Goal: Task Accomplishment & Management: Manage account settings

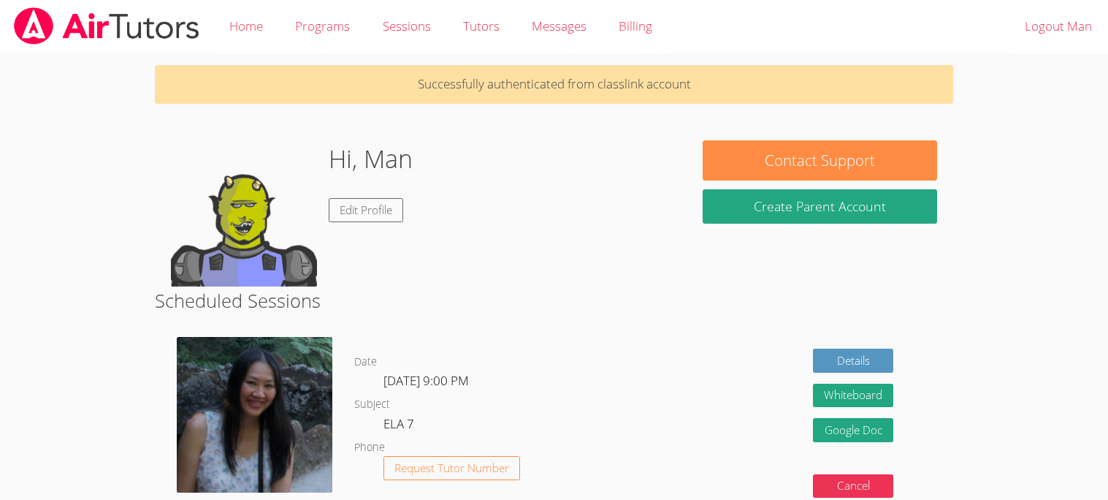
click at [246, 239] on img at bounding box center [244, 213] width 146 height 146
click at [237, 209] on img at bounding box center [244, 213] width 146 height 146
click at [226, 230] on img at bounding box center [244, 213] width 146 height 146
click at [235, 248] on img at bounding box center [244, 213] width 146 height 146
click at [359, 210] on link "Edit Profile" at bounding box center [366, 210] width 75 height 24
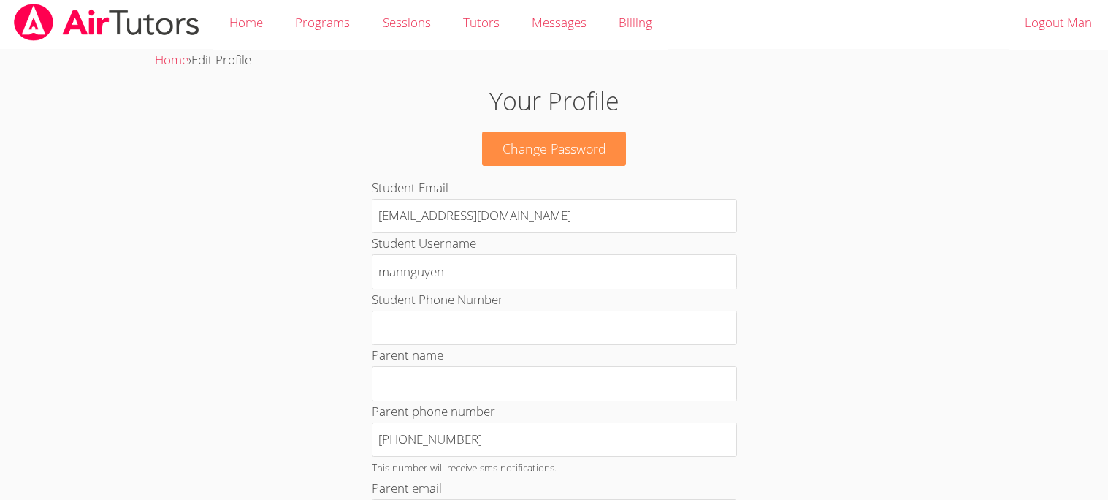
scroll to position [4, 0]
click at [92, 18] on img at bounding box center [106, 21] width 189 height 37
click at [87, 14] on img at bounding box center [106, 21] width 189 height 37
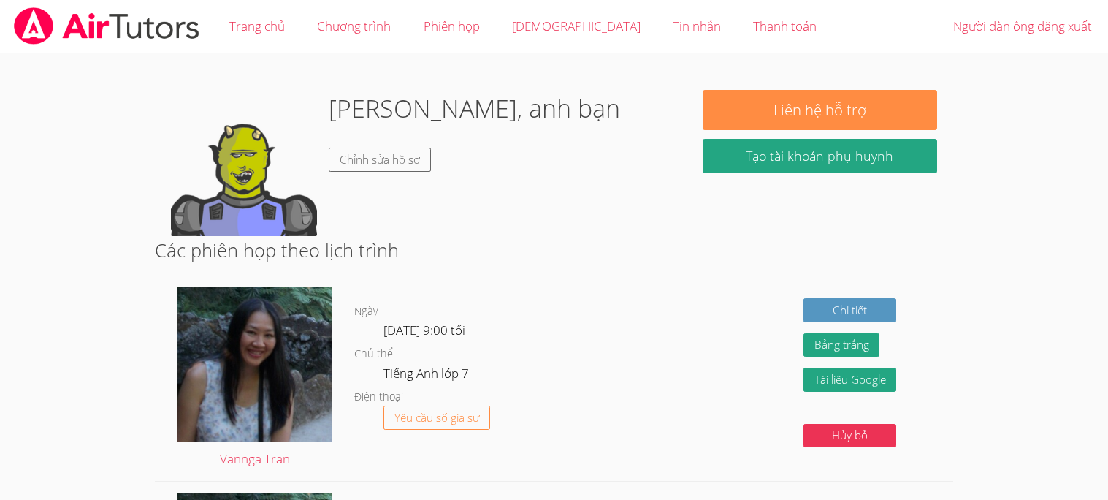
click at [1022, 159] on body "Trang chủ Chương trình Phiên họp Gia sư Tin nhắn Thanh toán Người đàn ông đăng …" at bounding box center [554, 250] width 1108 height 500
click at [993, 136] on body "Trang chủ Chương trình Phiên họp Gia sư Tin nhắn Thanh toán Người đàn ông đăng …" at bounding box center [554, 250] width 1108 height 500
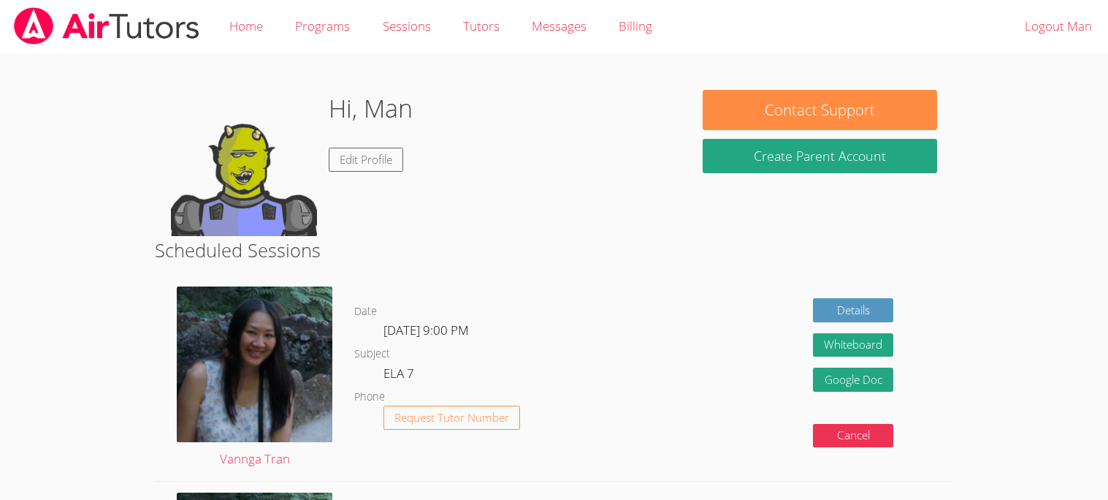
click at [1015, 301] on body "Home Programs Sessions Tutors Messages Billing Logout Man Hi, Man Edit Profile …" at bounding box center [554, 250] width 1108 height 500
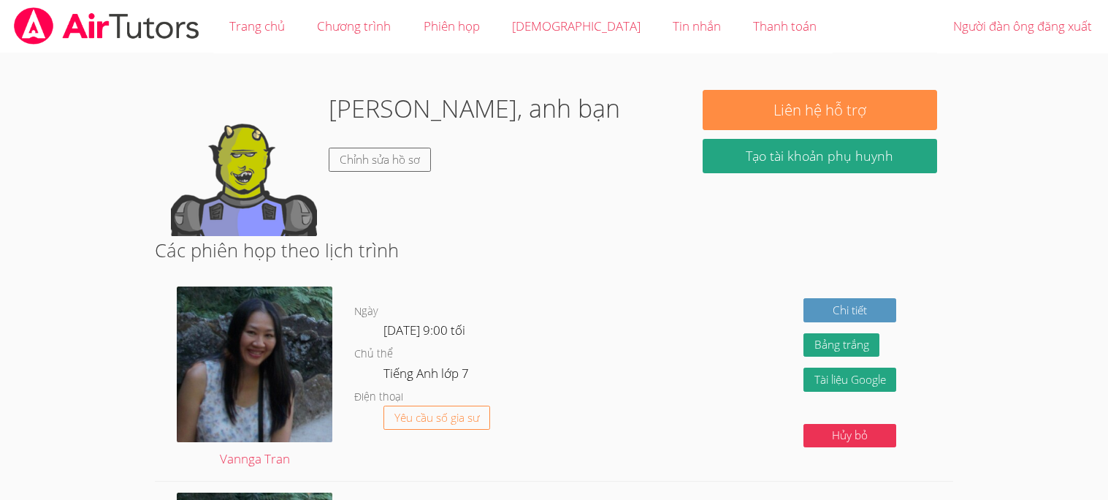
click at [545, 224] on div "[PERSON_NAME], anh bạn Chỉnh sửa hồ sơ" at bounding box center [421, 163] width 500 height 146
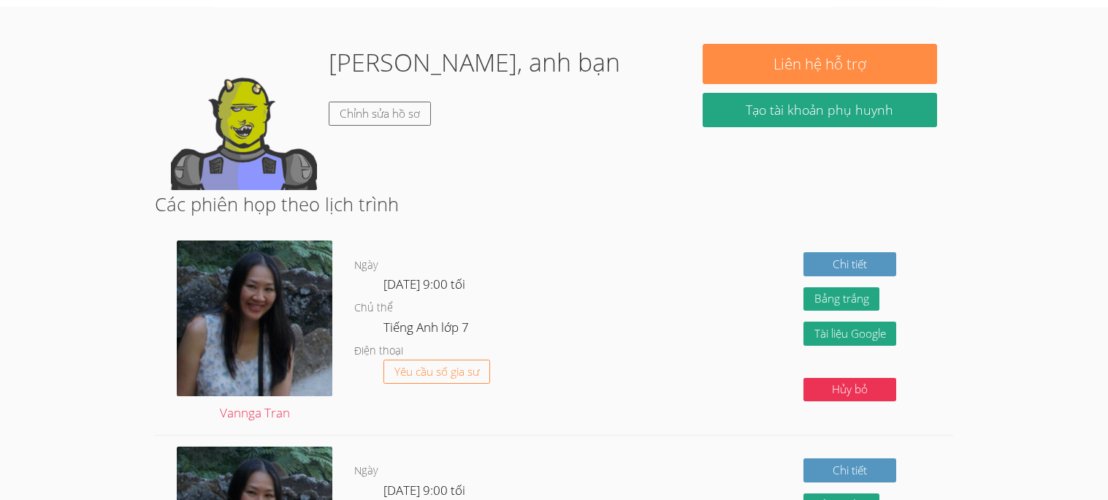
scroll to position [47, 0]
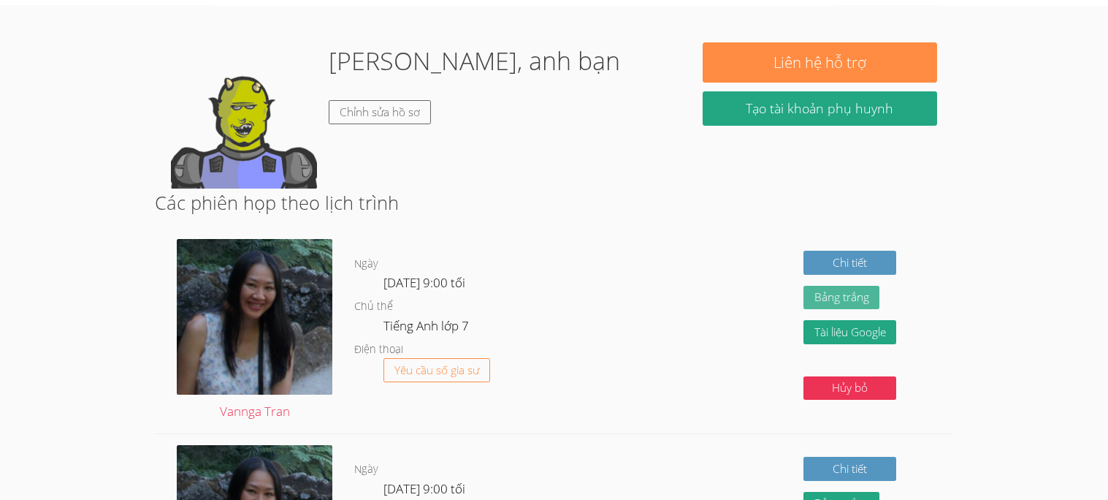
click at [832, 297] on font "Bảng trắng" at bounding box center [842, 296] width 55 height 15
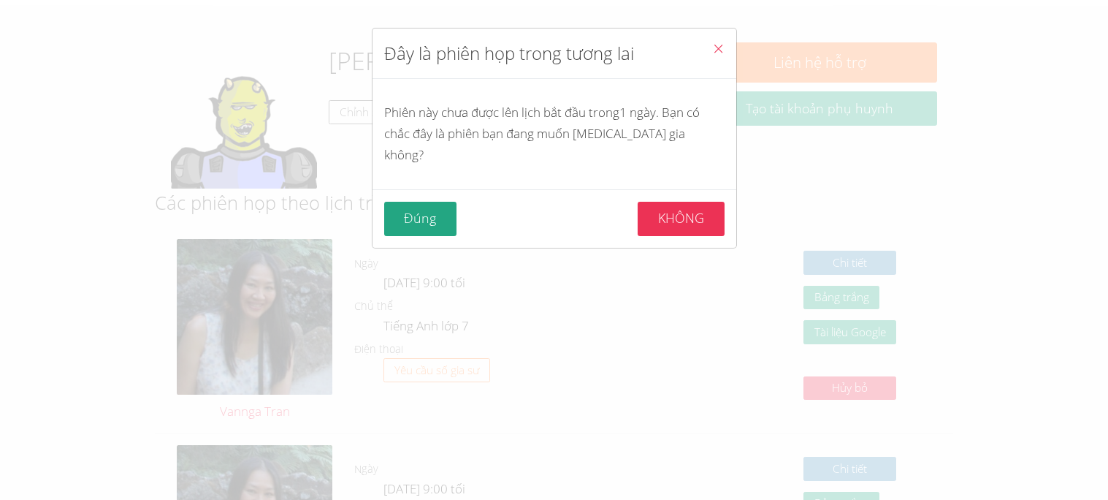
click at [715, 44] on icon "Đóng" at bounding box center [718, 48] width 12 height 12
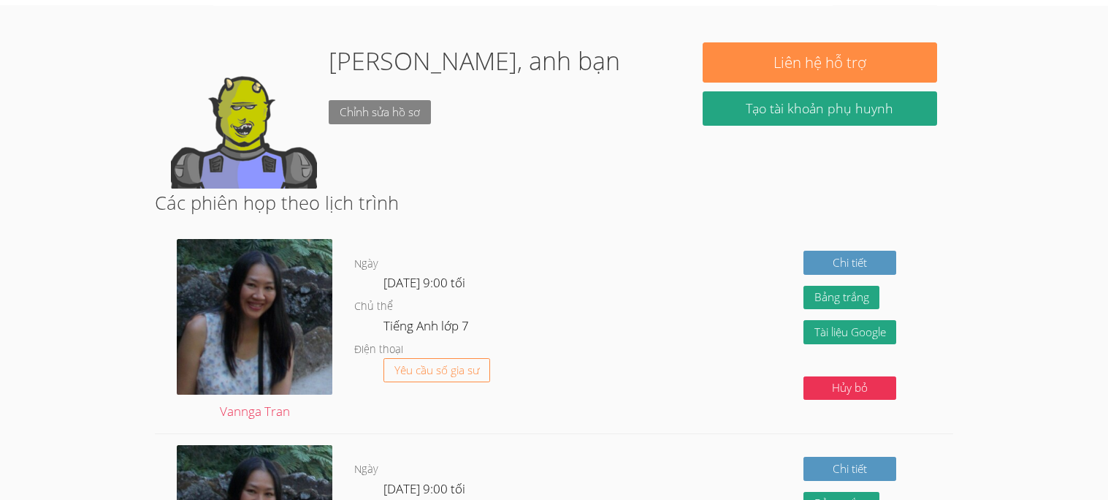
click at [362, 119] on link "Chỉnh sửa hồ sơ" at bounding box center [380, 112] width 102 height 24
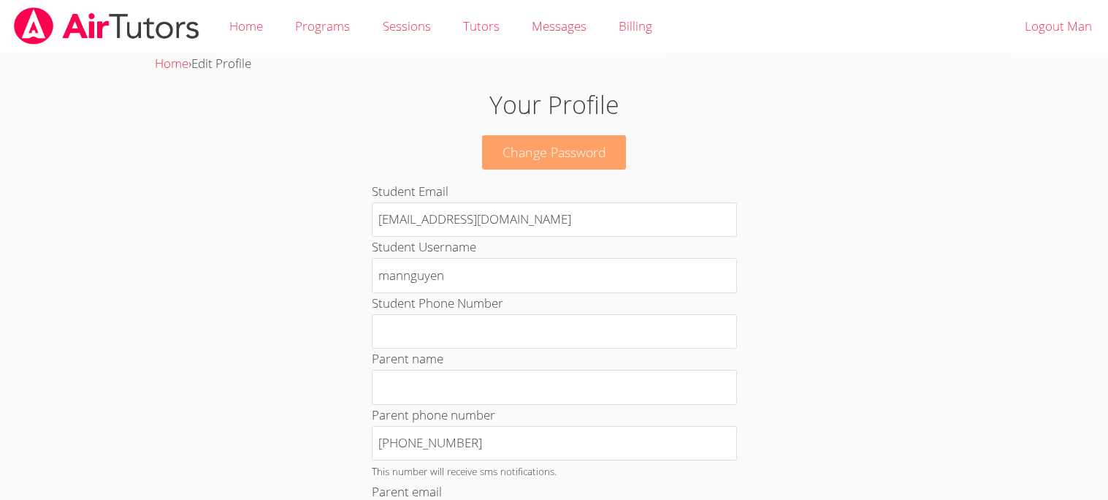
click at [549, 152] on link "Change Password" at bounding box center [554, 152] width 145 height 34
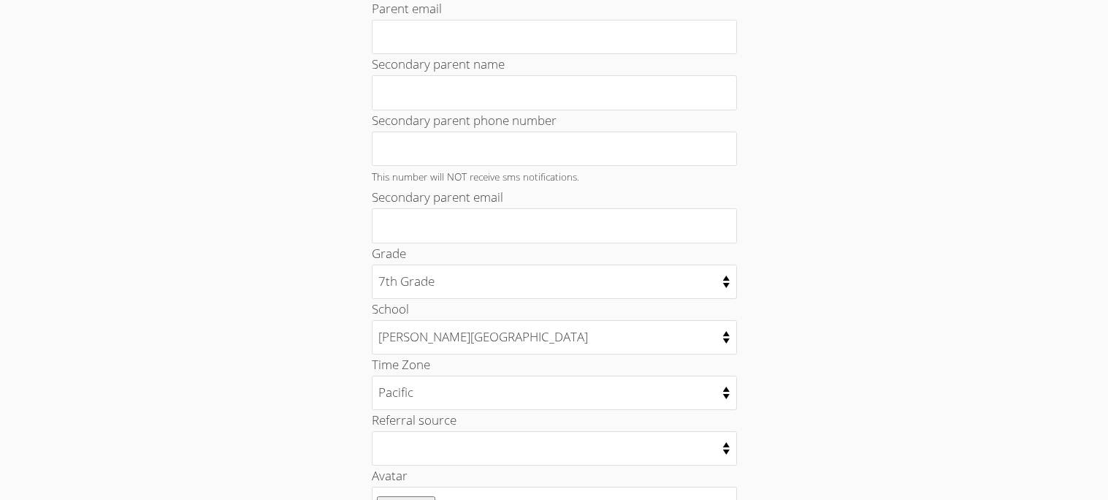
scroll to position [490, 0]
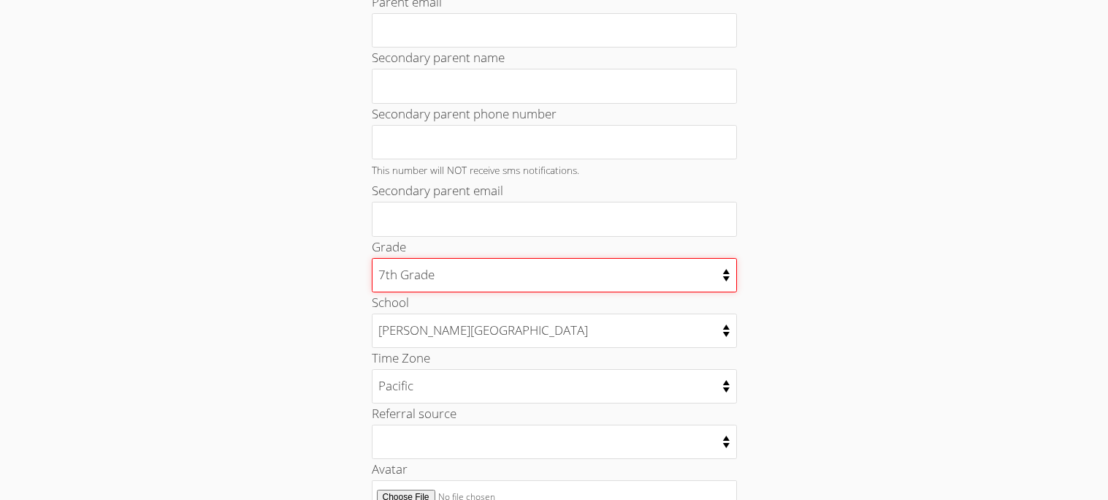
click at [408, 273] on select "Kindergarten 1st Grade 2nd Grade 3rd Grade 4th Grade 5th Grade 6th Grade 7th Gr…" at bounding box center [554, 275] width 365 height 34
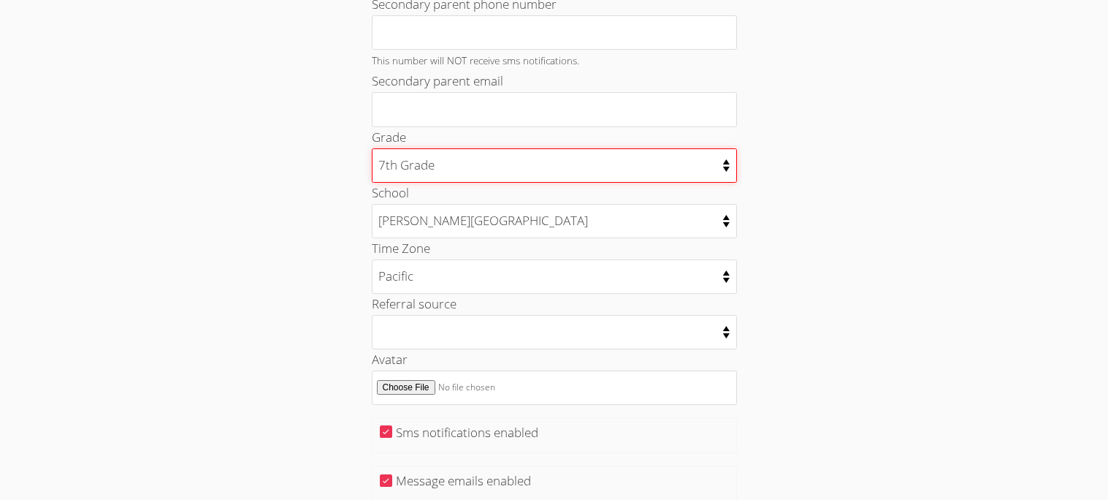
scroll to position [609, 0]
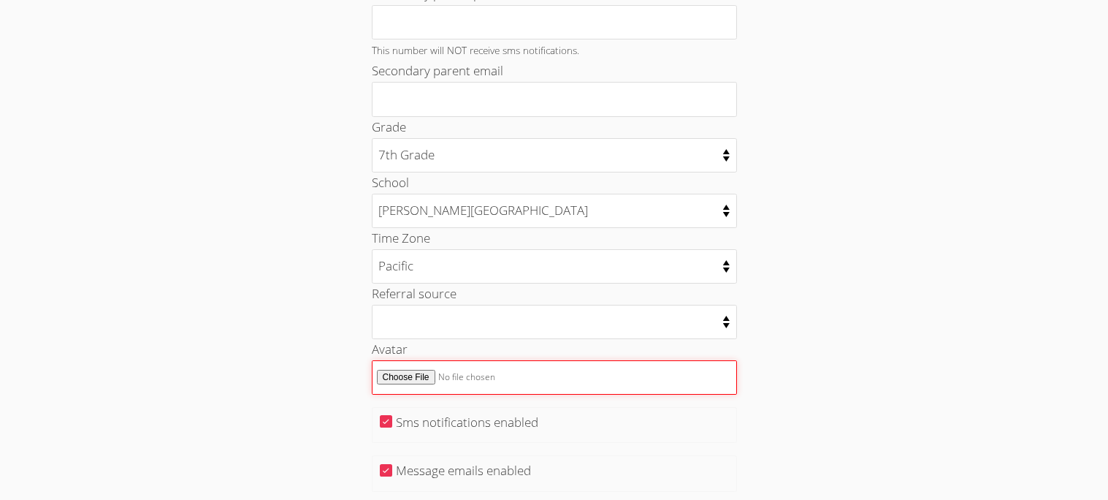
click at [420, 376] on input "Avatar" at bounding box center [554, 377] width 365 height 34
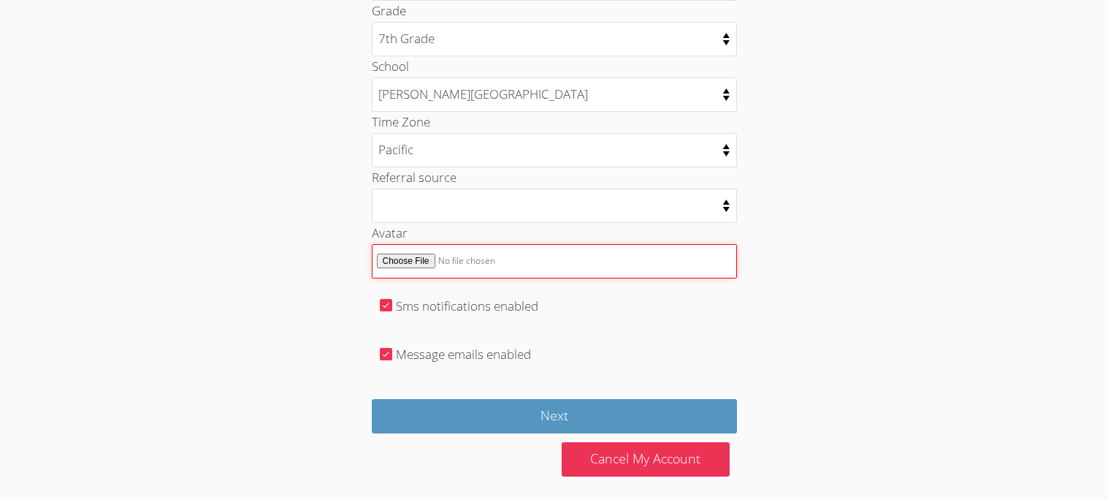
scroll to position [736, 0]
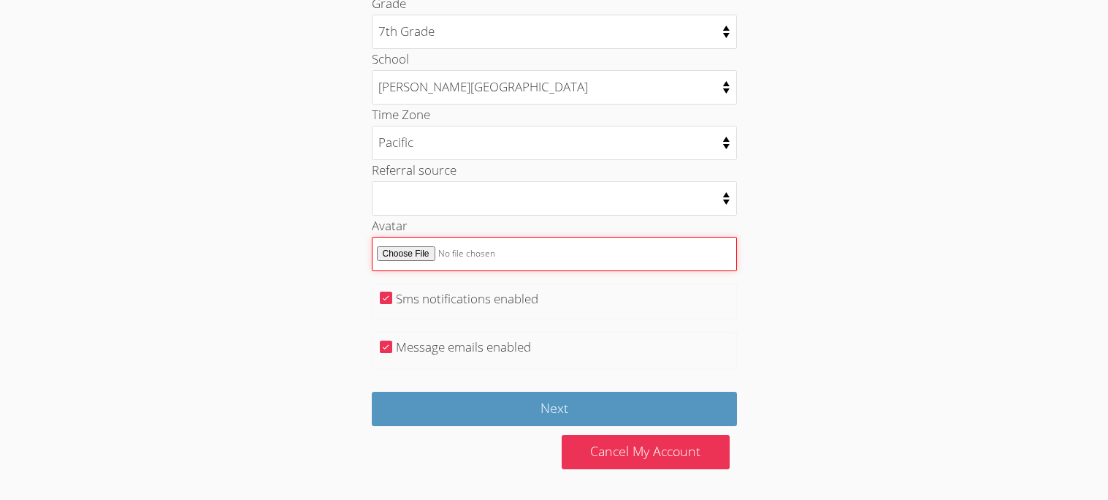
click at [447, 249] on input "Avatar" at bounding box center [554, 254] width 365 height 34
click at [473, 251] on input "Avatar" at bounding box center [554, 254] width 365 height 34
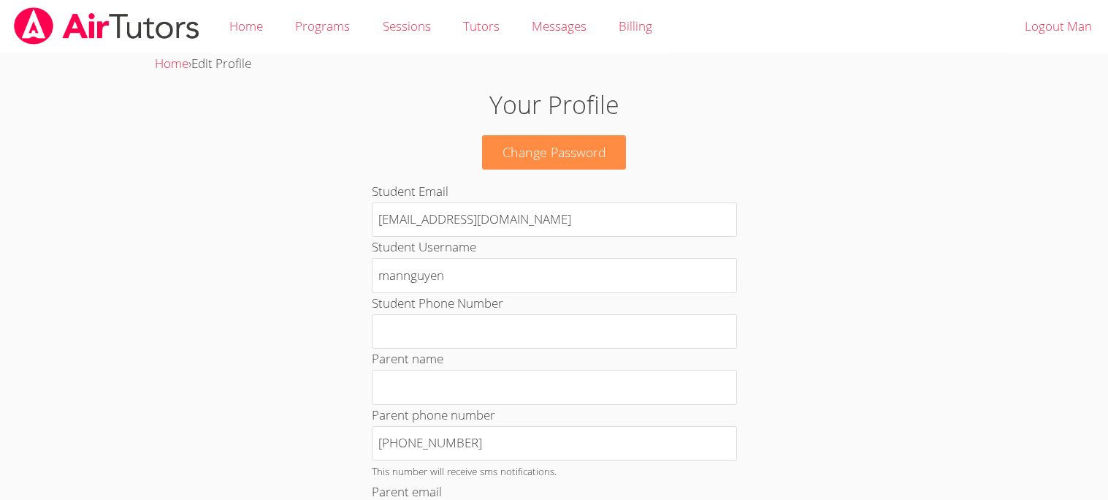
click at [122, 39] on img at bounding box center [106, 25] width 189 height 37
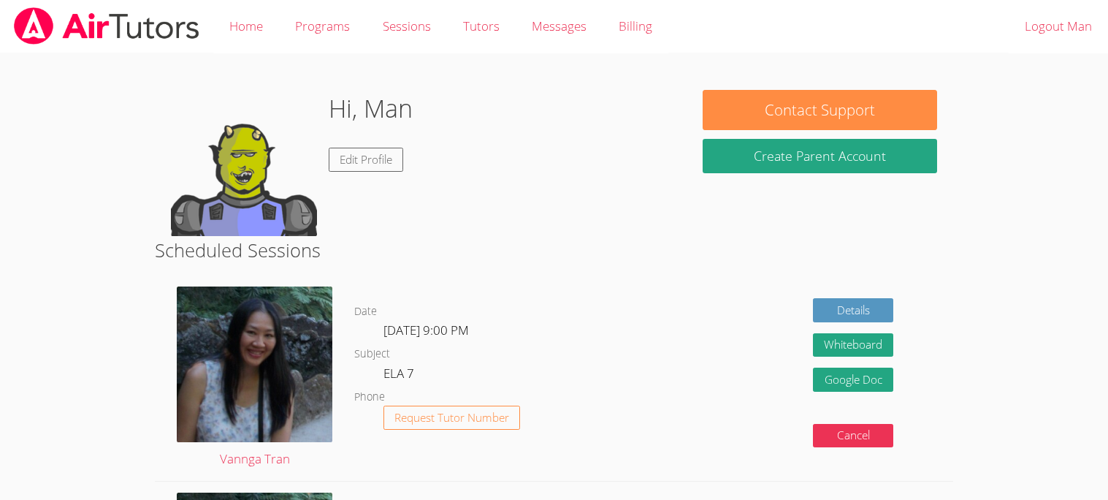
click at [464, 224] on div "Hi, Man Edit Profile" at bounding box center [421, 163] width 500 height 146
click at [571, 33] on span "Messages" at bounding box center [559, 26] width 55 height 17
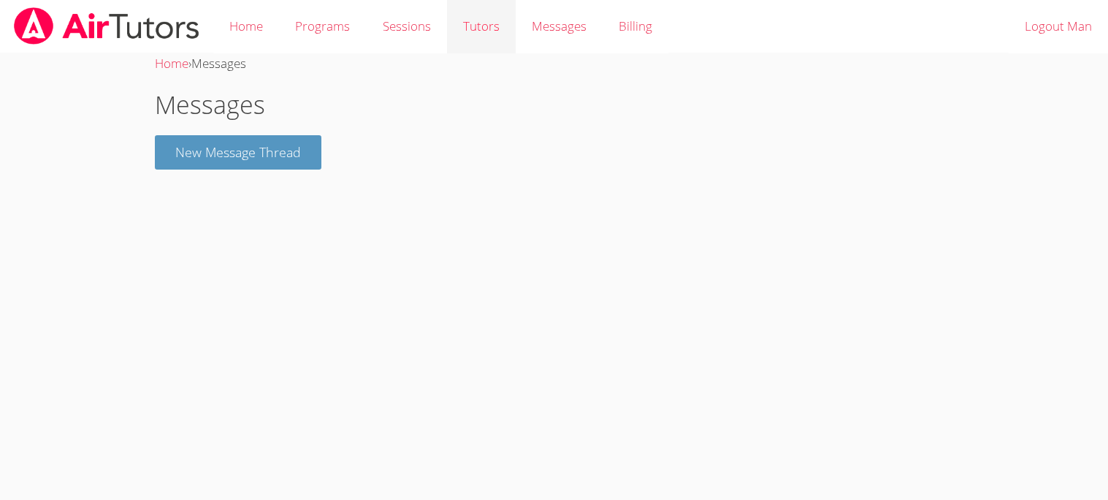
click at [472, 17] on link "Tutors" at bounding box center [481, 26] width 69 height 53
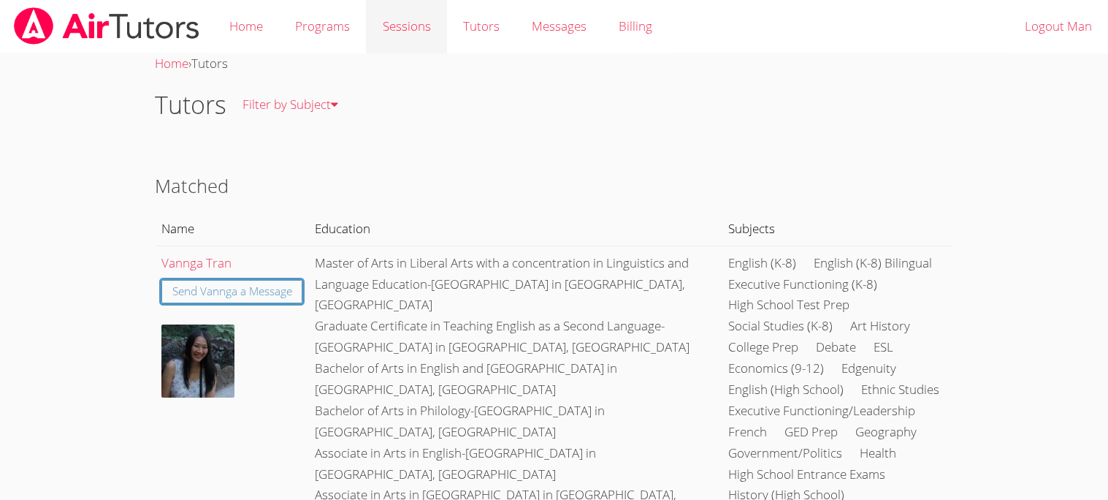
click at [416, 13] on link "Sessions" at bounding box center [406, 26] width 80 height 53
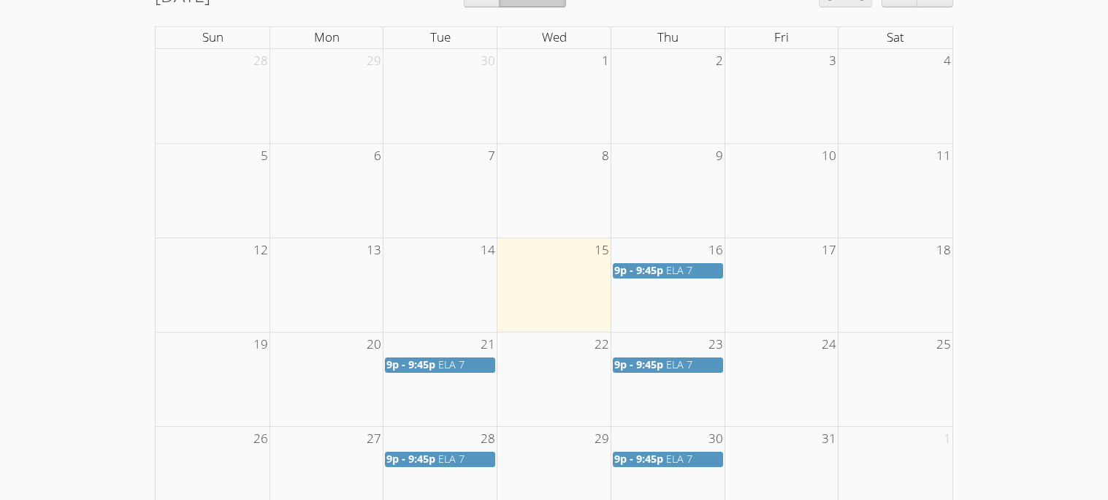
scroll to position [382, 0]
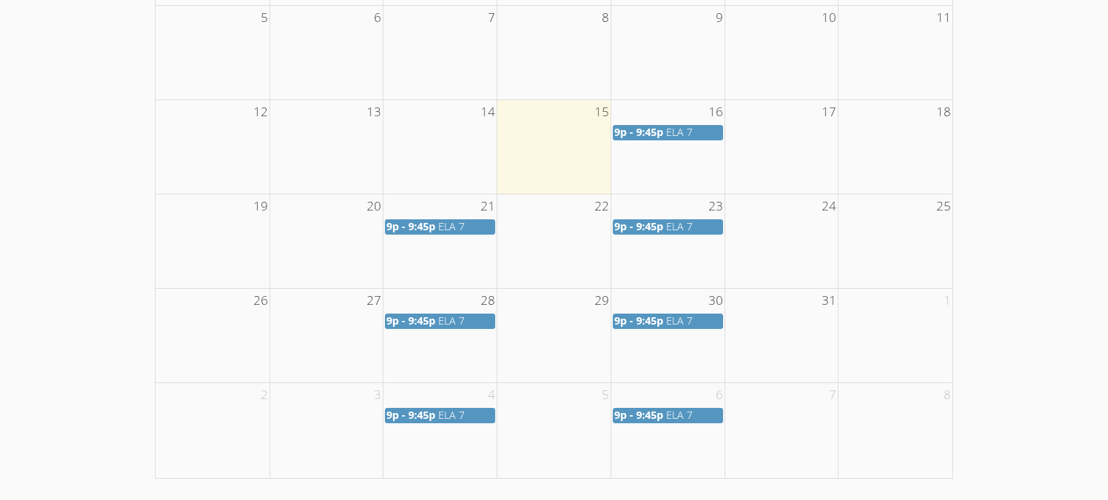
click at [674, 172] on td at bounding box center [668, 146] width 114 height 94
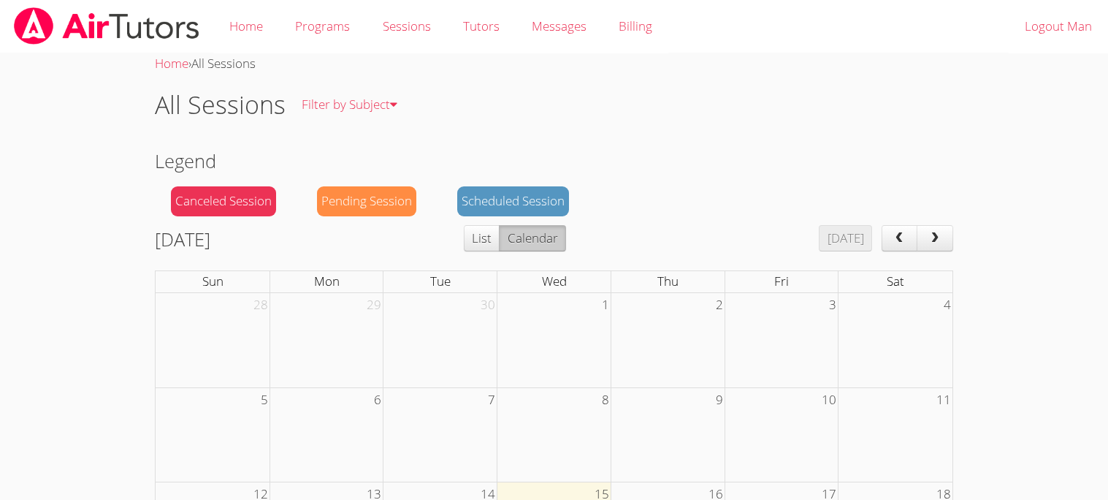
click at [170, 18] on img at bounding box center [106, 25] width 189 height 37
